Goal: Task Accomplishment & Management: Use online tool/utility

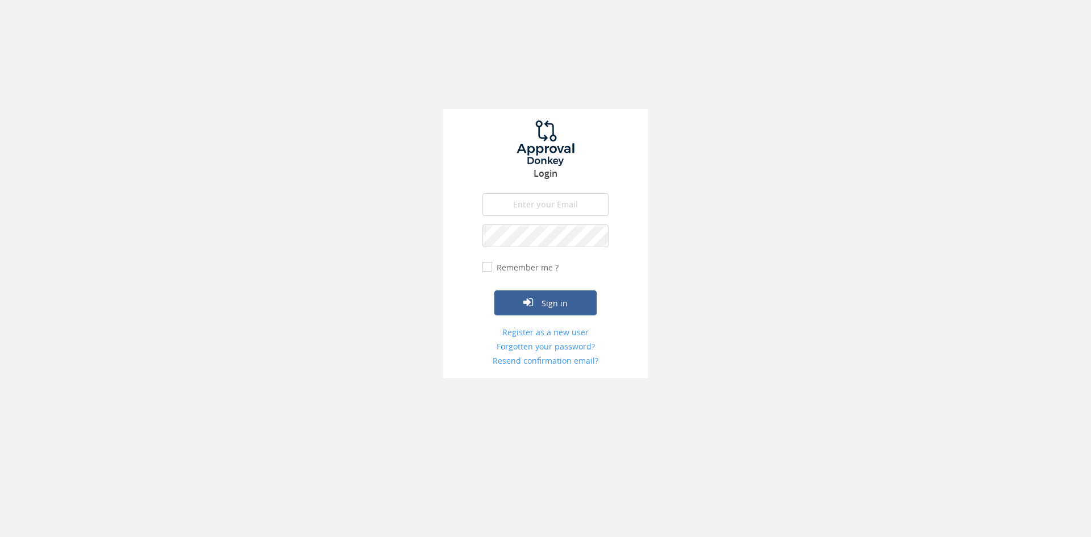
click at [549, 211] on input "email" at bounding box center [545, 204] width 126 height 23
type input "[EMAIL_ADDRESS][DOMAIN_NAME]"
click at [494, 290] on button "Sign in" at bounding box center [545, 302] width 102 height 25
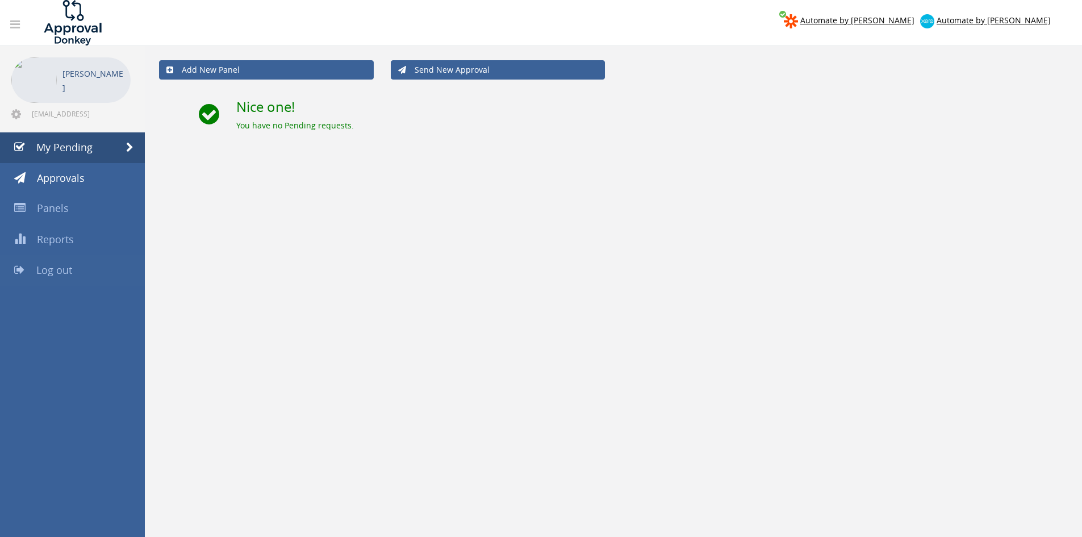
click at [124, 276] on link "Log out" at bounding box center [72, 270] width 145 height 31
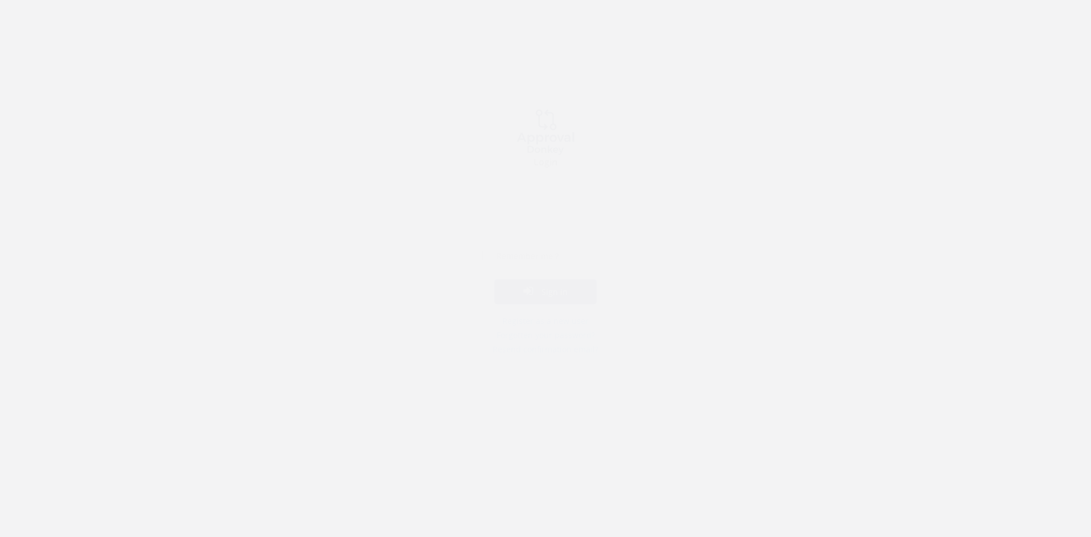
click at [569, 200] on input "email" at bounding box center [545, 204] width 126 height 23
type input "[EMAIL_ADDRESS][DOMAIN_NAME]"
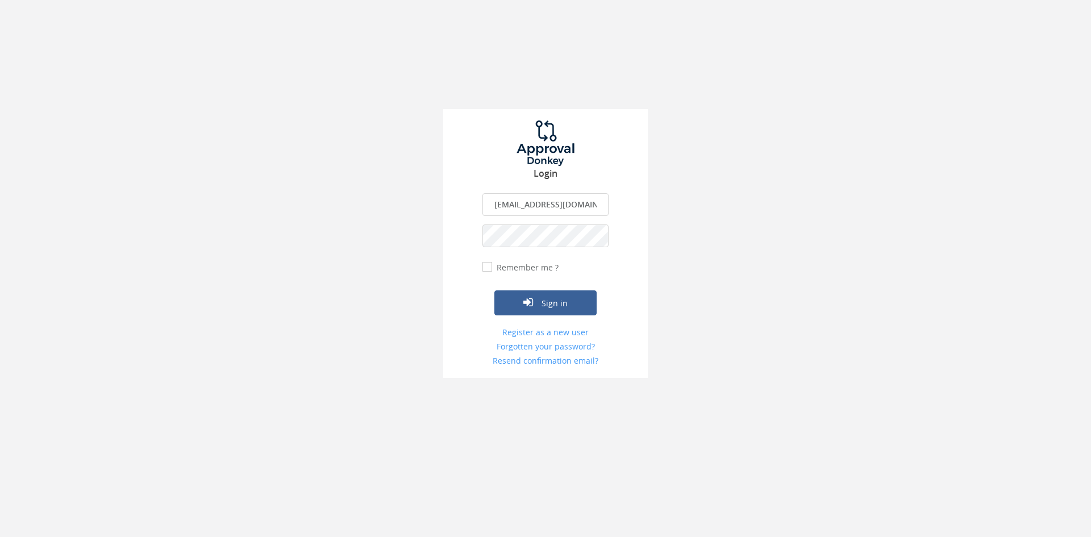
click at [494, 290] on button "Sign in" at bounding box center [545, 302] width 102 height 25
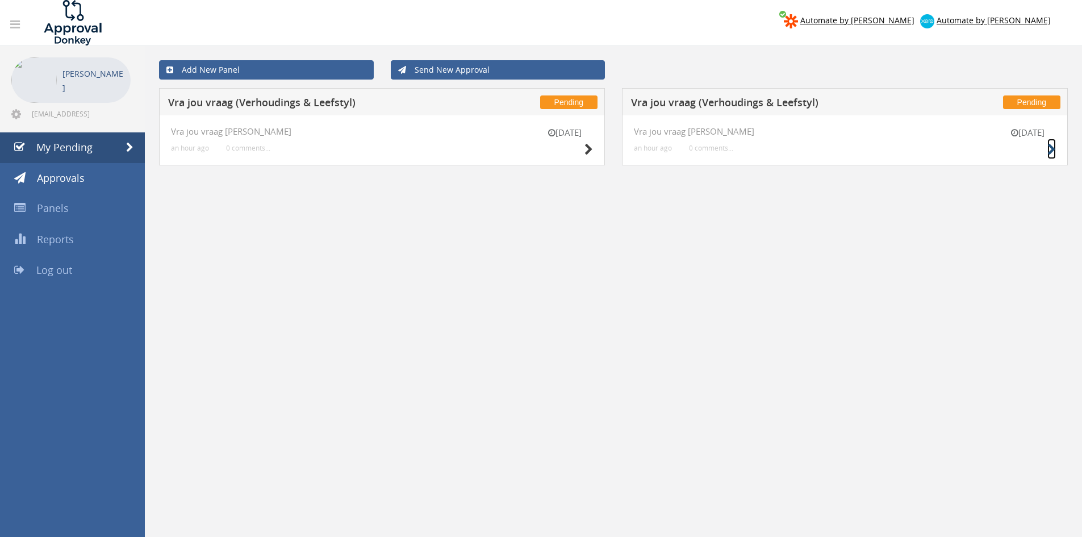
click at [1051, 149] on icon at bounding box center [1052, 150] width 9 height 12
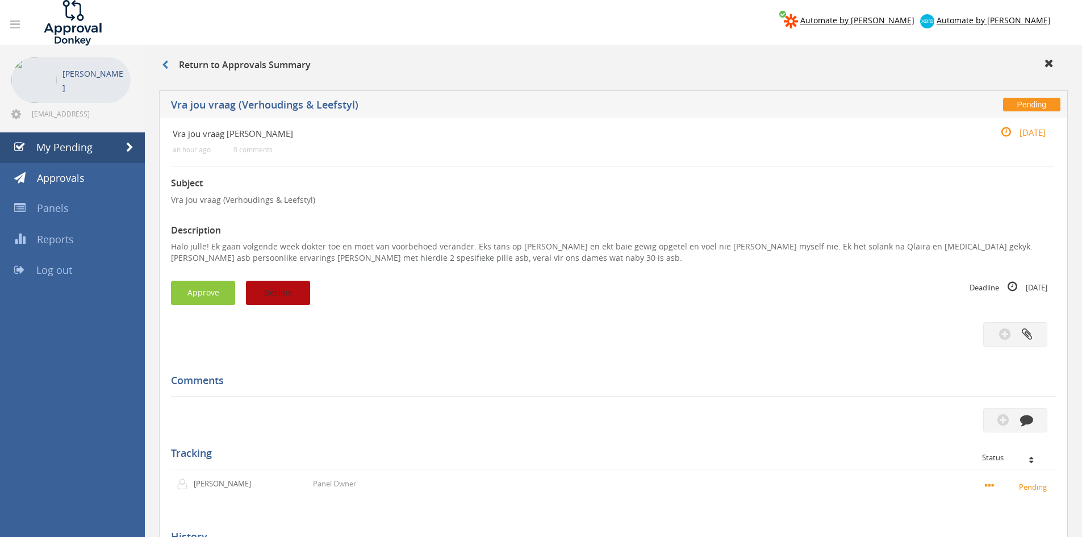
click at [286, 284] on button "Decline" at bounding box center [278, 293] width 64 height 24
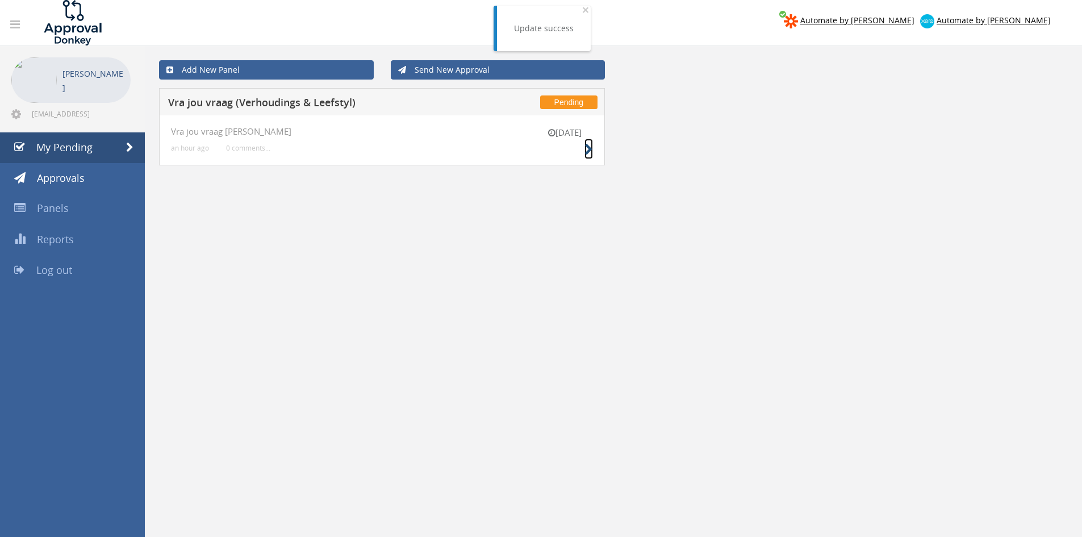
click at [589, 151] on icon at bounding box center [589, 150] width 9 height 12
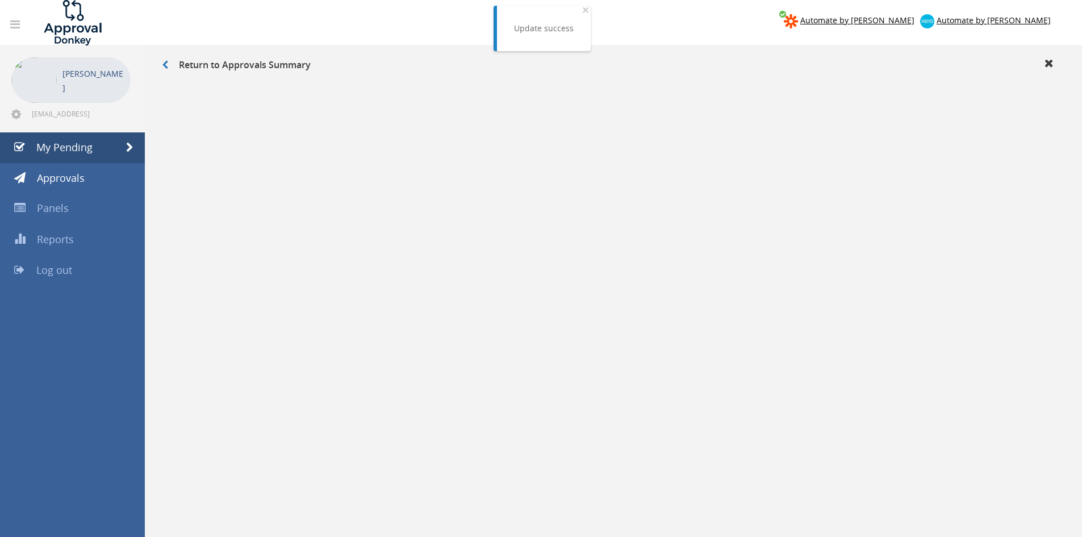
click at [171, 292] on button "Approve" at bounding box center [203, 293] width 64 height 24
